Goal: Transaction & Acquisition: Purchase product/service

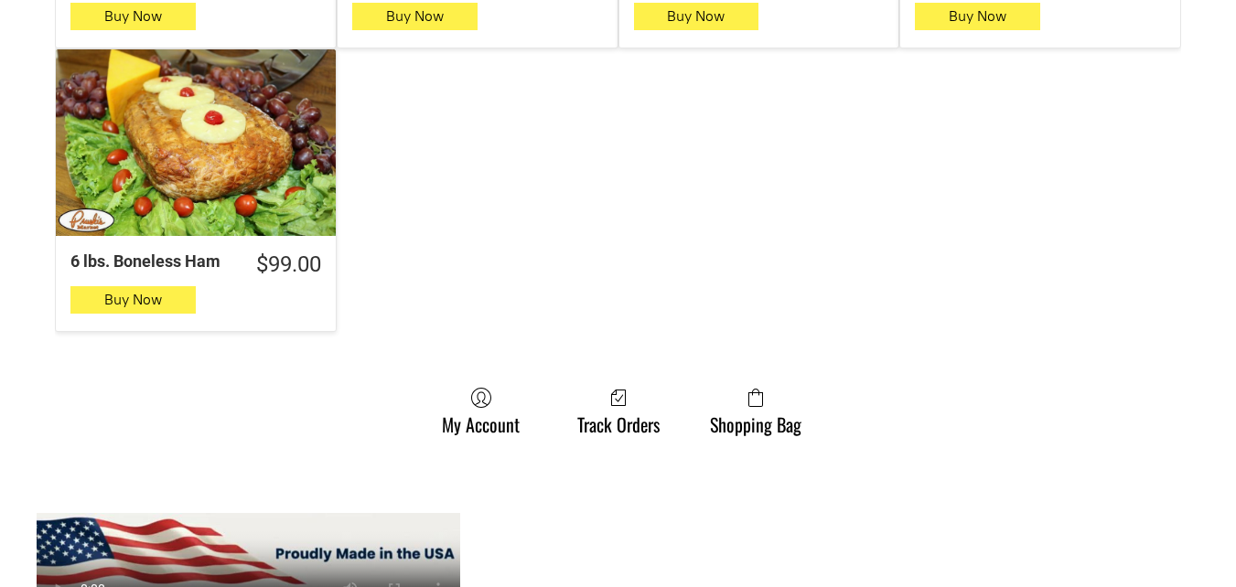
scroll to position [1922, 0]
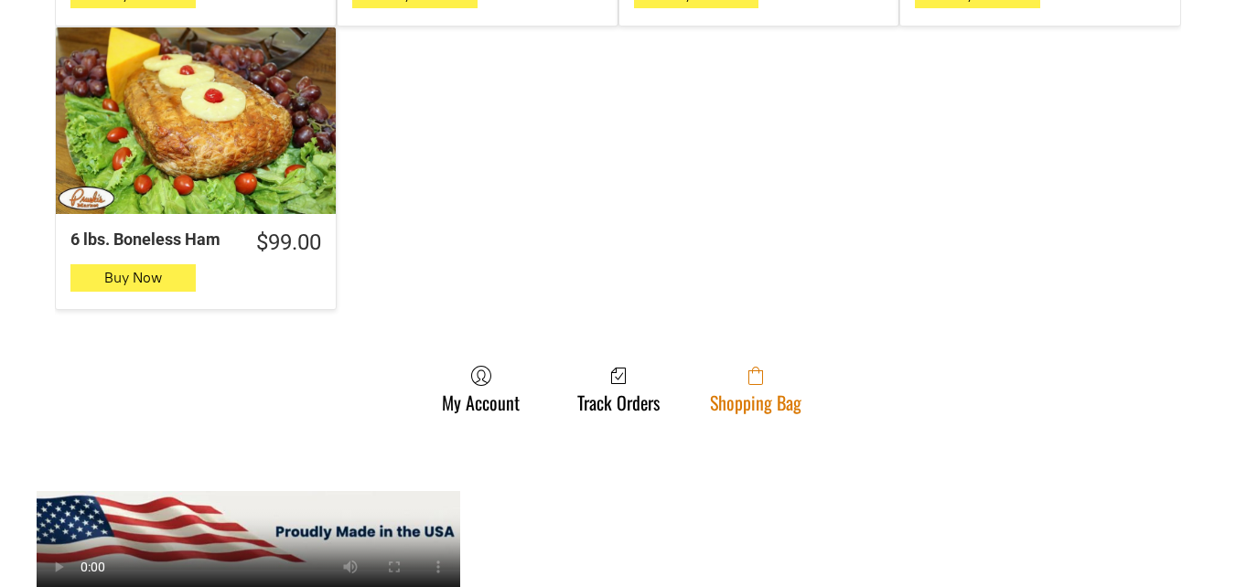
click at [803, 365] on link "Shopping Bag" at bounding box center [756, 389] width 110 height 48
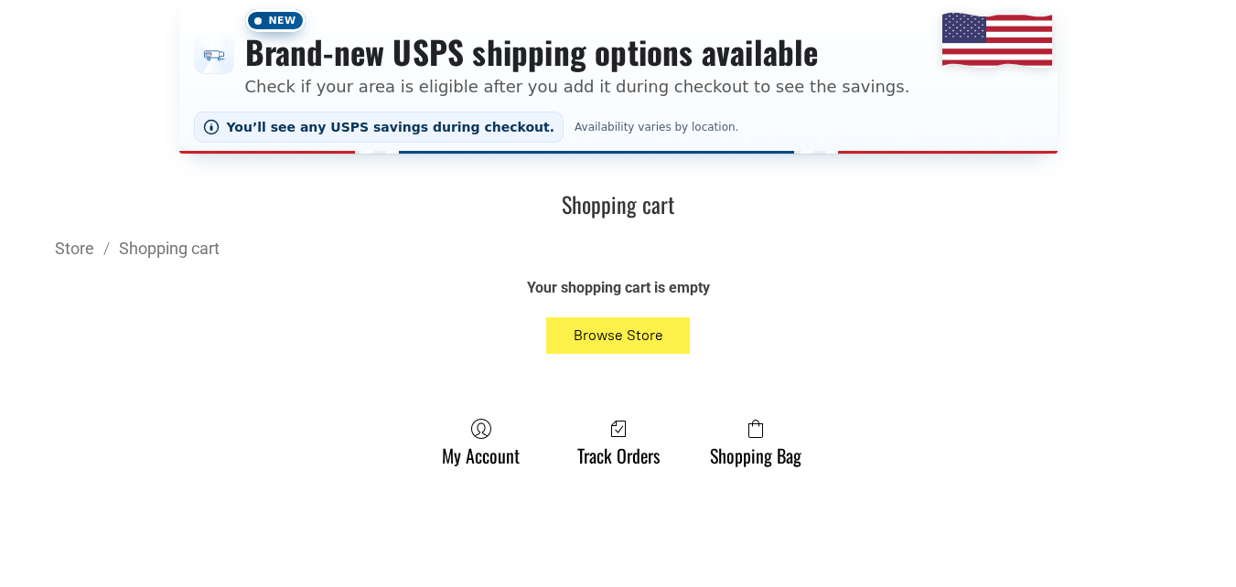
scroll to position [458, 0]
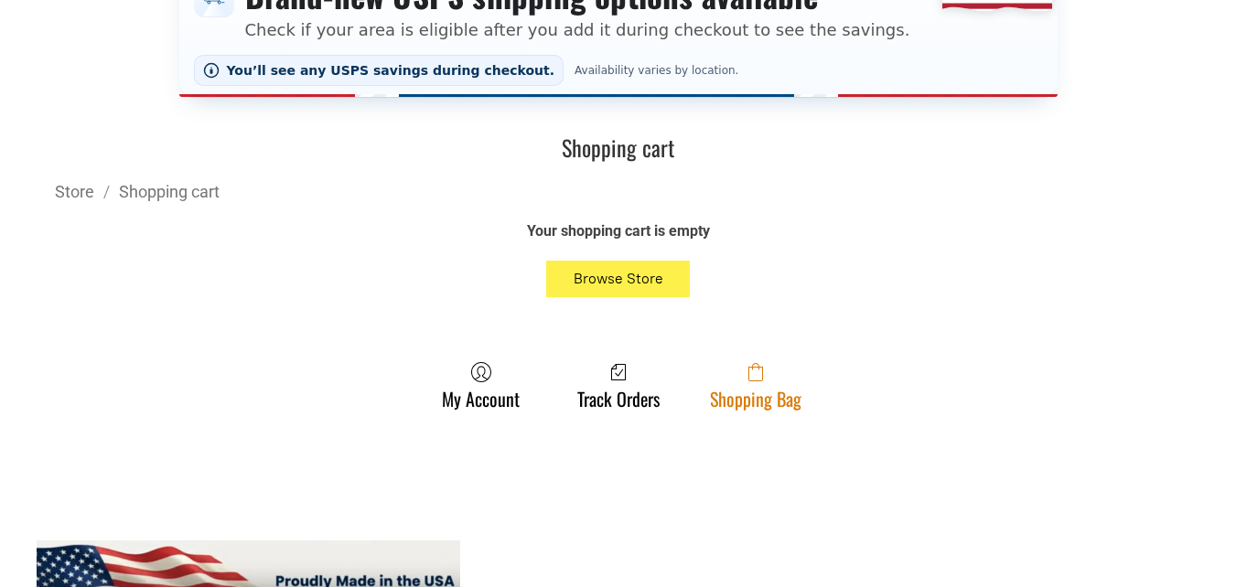
click at [776, 403] on link "Shopping Bag" at bounding box center [756, 385] width 110 height 48
click at [737, 390] on link "Shopping Bag" at bounding box center [756, 385] width 110 height 48
click at [748, 396] on link "Shopping Bag" at bounding box center [756, 385] width 110 height 48
